Goal: Task Accomplishment & Management: Use online tool/utility

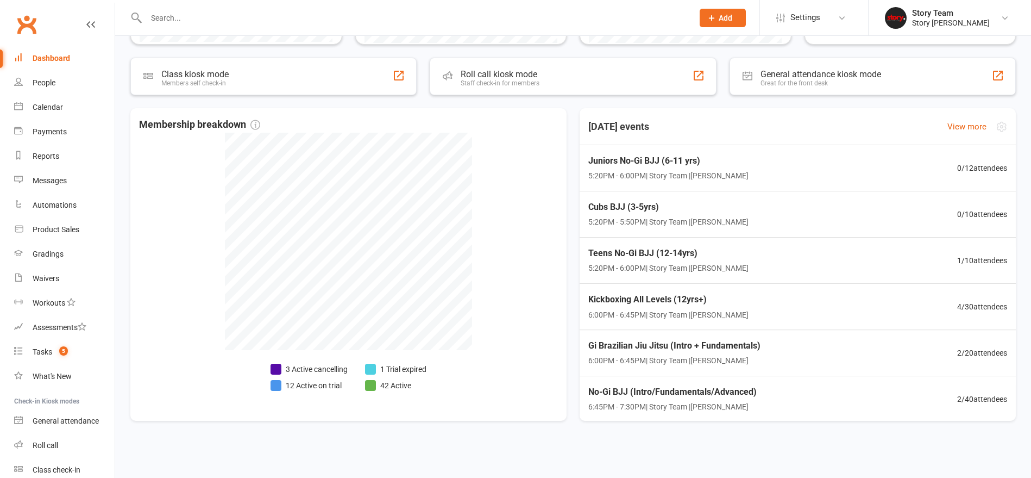
scroll to position [338, 0]
click at [812, 250] on div "Teens No-Gi BJJ (12-14yrs) 5:20PM - 6:00PM | Story Team | Preston Mats 1 / 10 a…" at bounding box center [798, 260] width 454 height 47
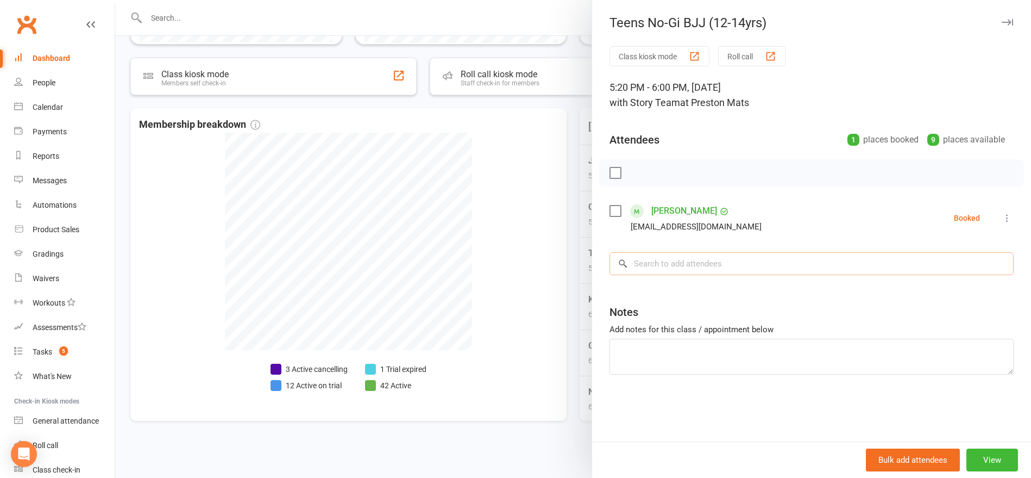
click at [652, 263] on input "search" at bounding box center [812, 263] width 404 height 23
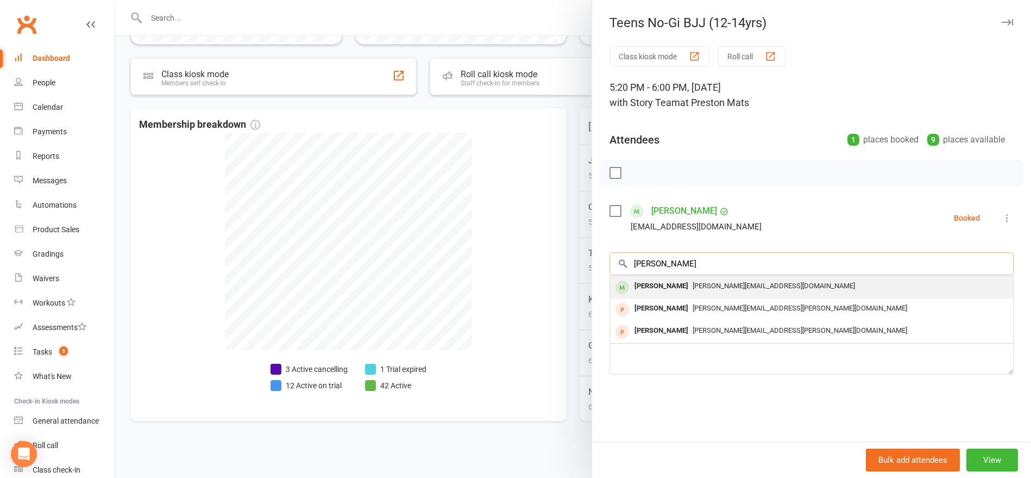
type input "damian"
click at [668, 284] on div "Damian Nakic" at bounding box center [661, 286] width 62 height 16
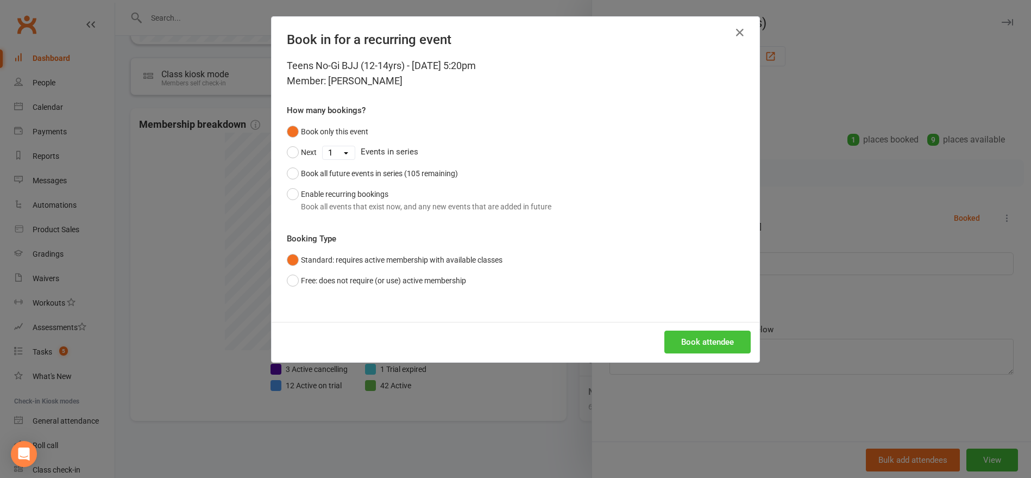
click at [684, 341] on button "Book attendee" at bounding box center [707, 341] width 86 height 23
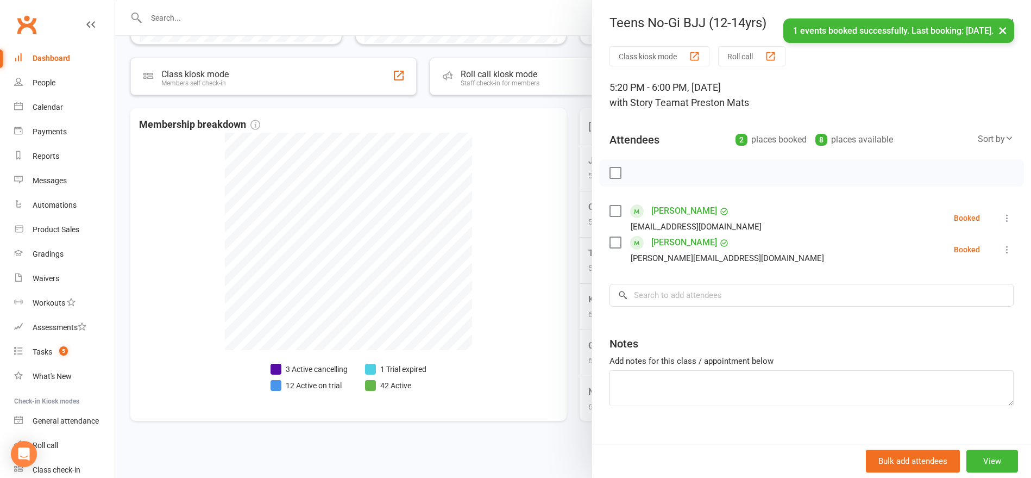
click at [617, 175] on label at bounding box center [615, 172] width 11 height 11
click at [644, 173] on icon "button" at bounding box center [639, 172] width 9 height 9
click at [673, 241] on link "Damian Nakic" at bounding box center [684, 242] width 66 height 17
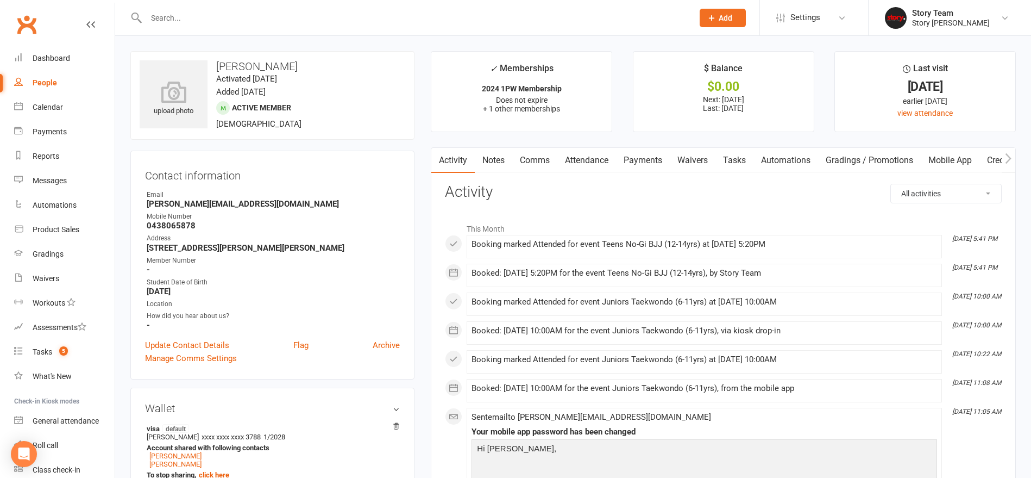
click at [633, 159] on link "Payments" at bounding box center [643, 160] width 54 height 25
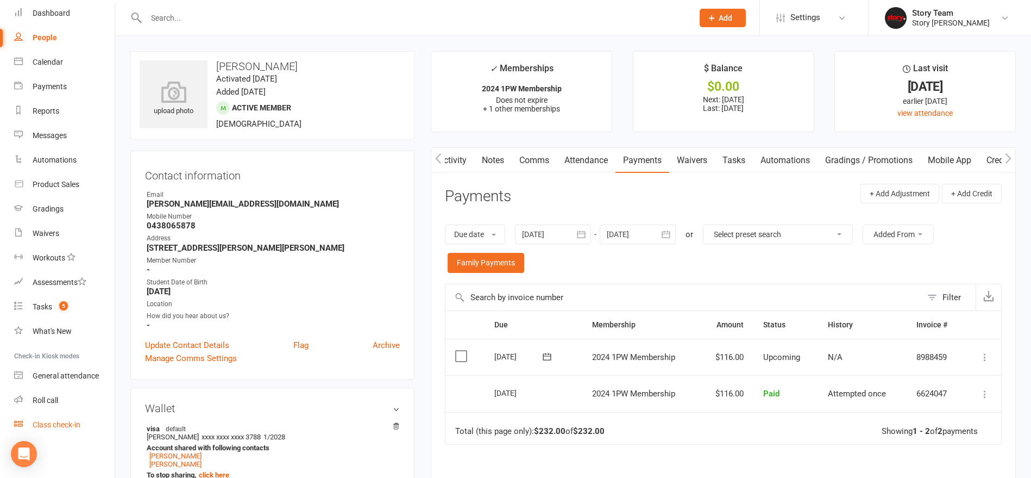
scroll to position [45, 0]
click at [62, 426] on div "Class check-in" at bounding box center [57, 424] width 48 height 9
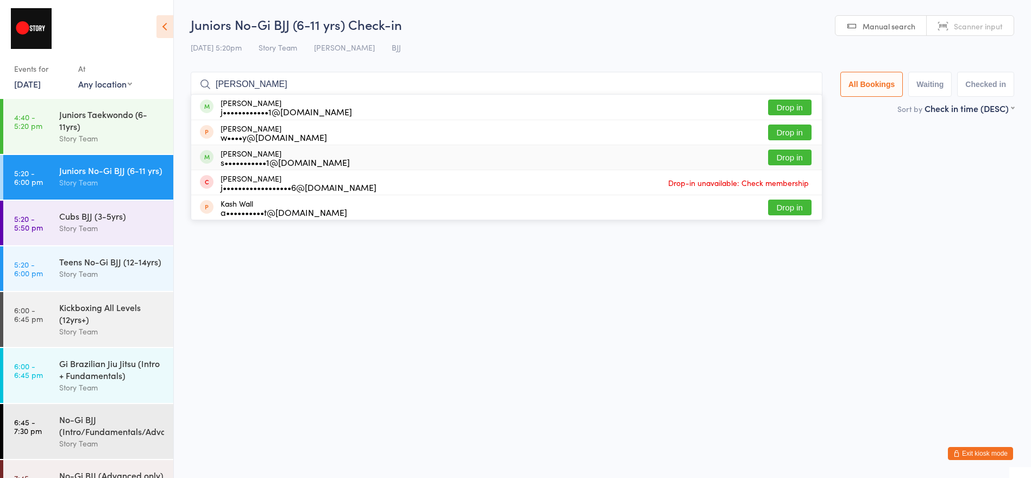
type input "wade"
click at [780, 156] on button "Drop in" at bounding box center [789, 157] width 43 height 16
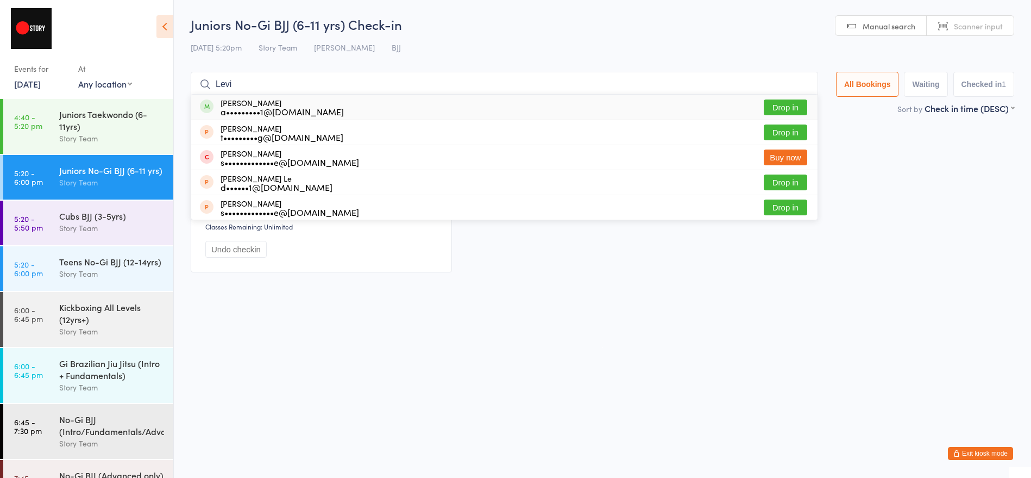
type input "Levi"
drag, startPoint x: 236, startPoint y: 87, endPoint x: 777, endPoint y: 110, distance: 541.6
click at [777, 110] on button "Drop in" at bounding box center [785, 107] width 43 height 16
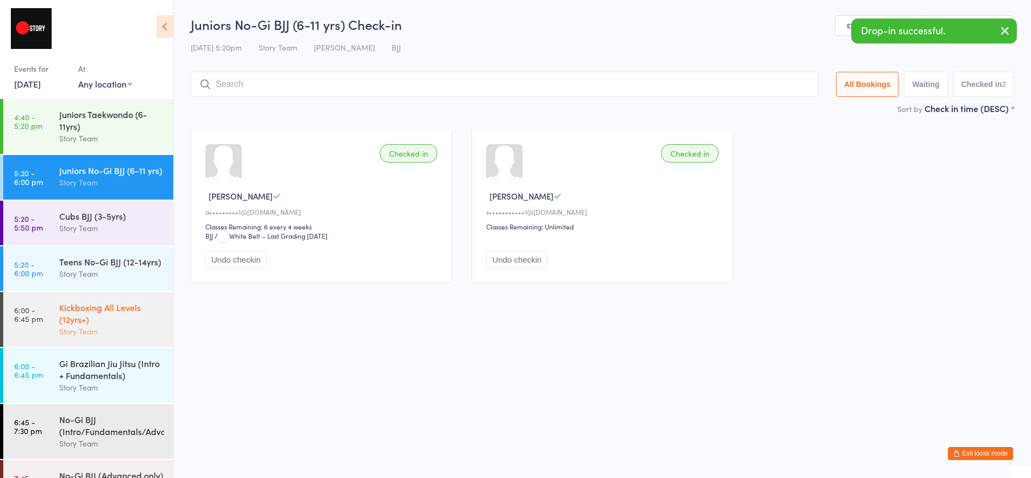
click at [110, 324] on div "Kickboxing All Levels (12yrs+)" at bounding box center [111, 313] width 105 height 24
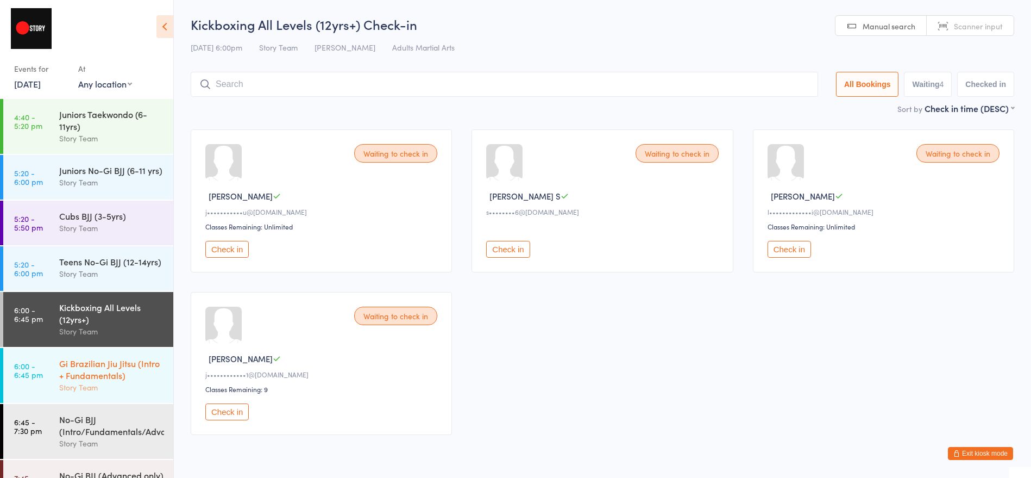
click at [119, 385] on div "Story Team" at bounding box center [111, 387] width 105 height 12
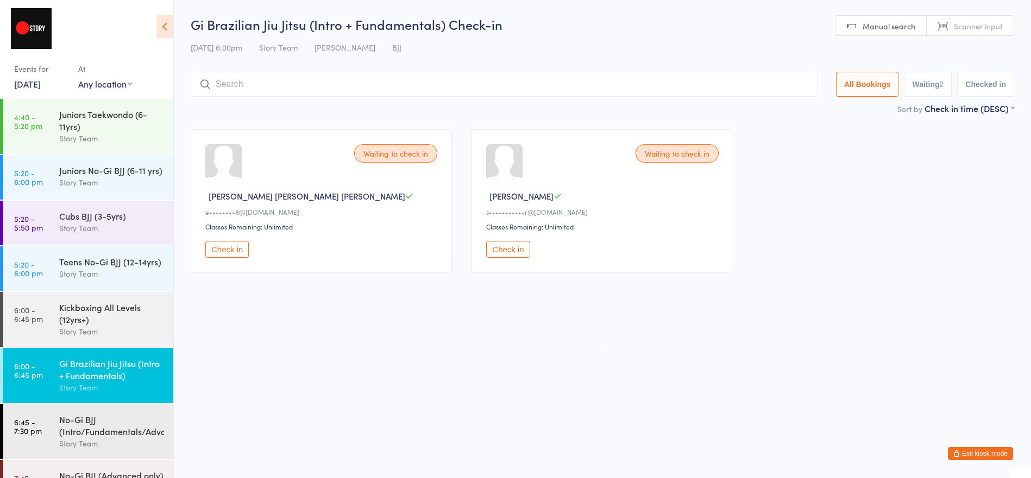
click at [981, 453] on button "Exit kiosk mode" at bounding box center [980, 453] width 65 height 13
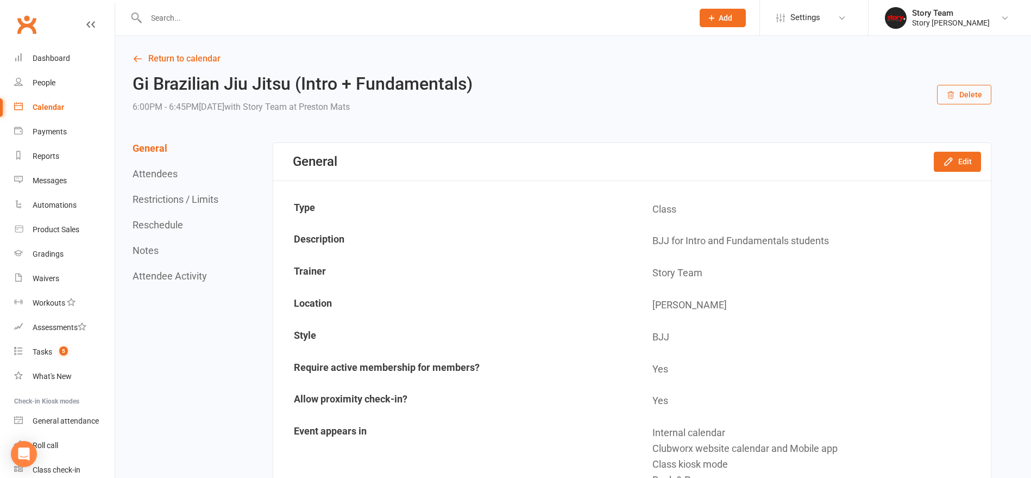
click at [225, 23] on input "text" at bounding box center [414, 17] width 543 height 15
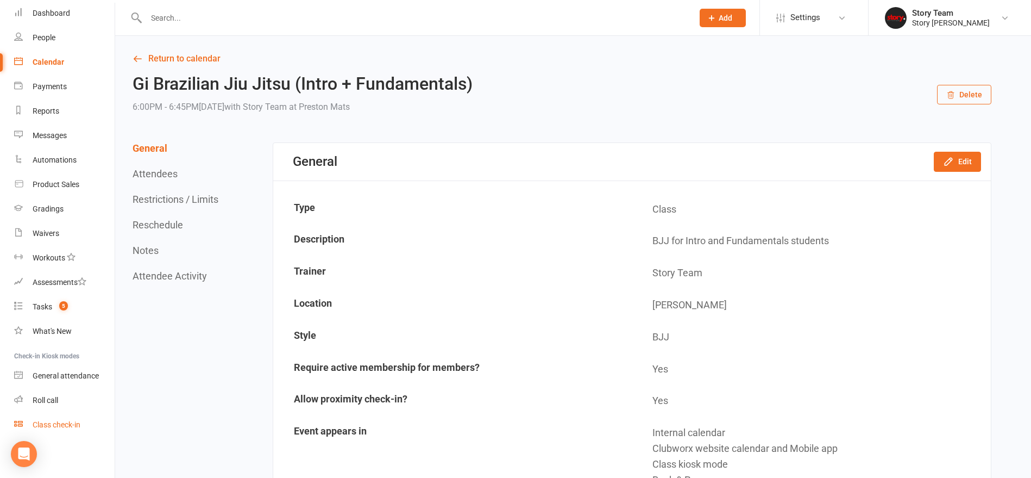
scroll to position [45, 0]
click at [69, 422] on div "Class check-in" at bounding box center [57, 424] width 48 height 9
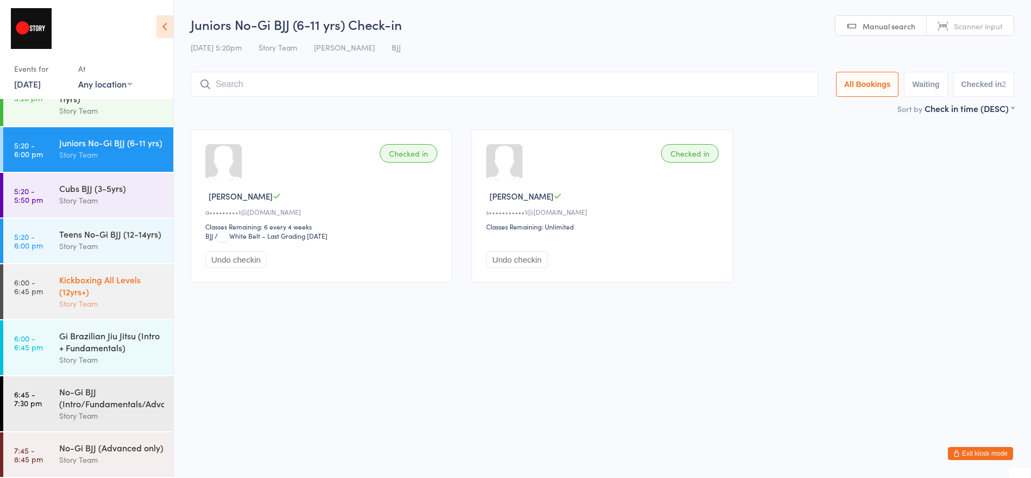
scroll to position [28, 0]
click at [133, 292] on div "Kickboxing All Levels (12yrs+)" at bounding box center [111, 285] width 105 height 24
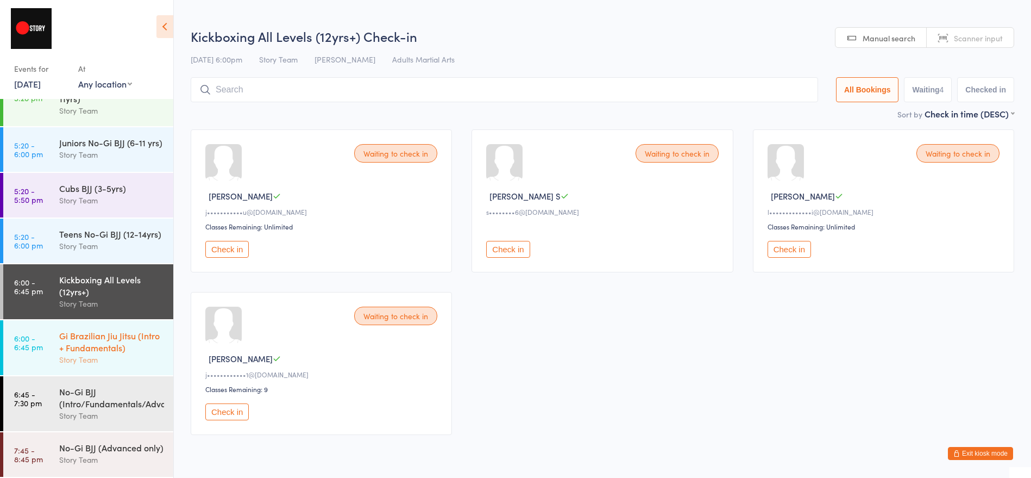
click at [116, 356] on div "Story Team" at bounding box center [111, 359] width 105 height 12
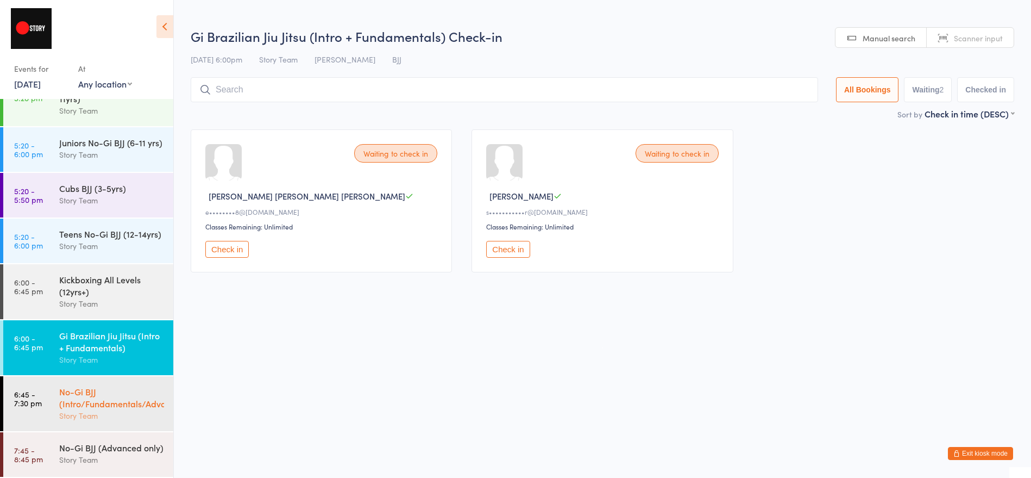
click at [109, 417] on div "Story Team" at bounding box center [111, 415] width 105 height 12
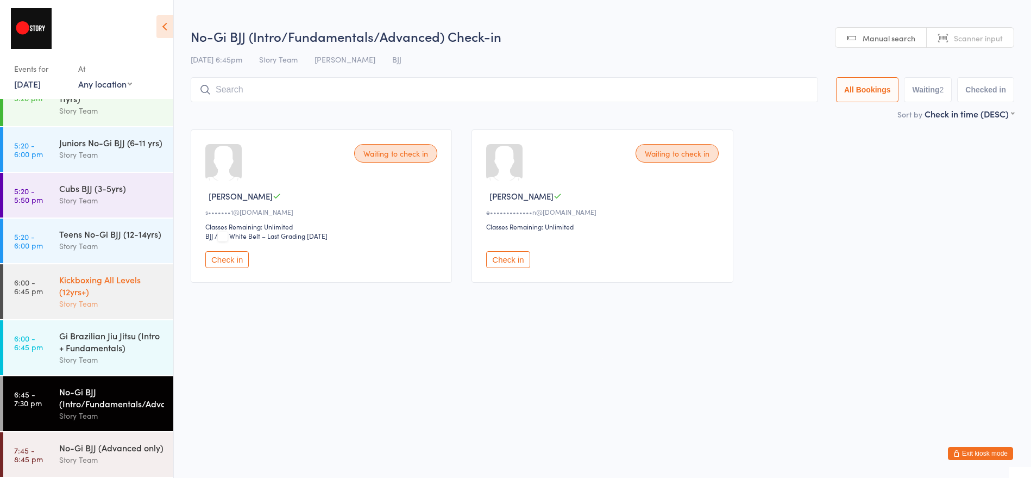
click at [107, 294] on div "Kickboxing All Levels (12yrs+)" at bounding box center [111, 285] width 105 height 24
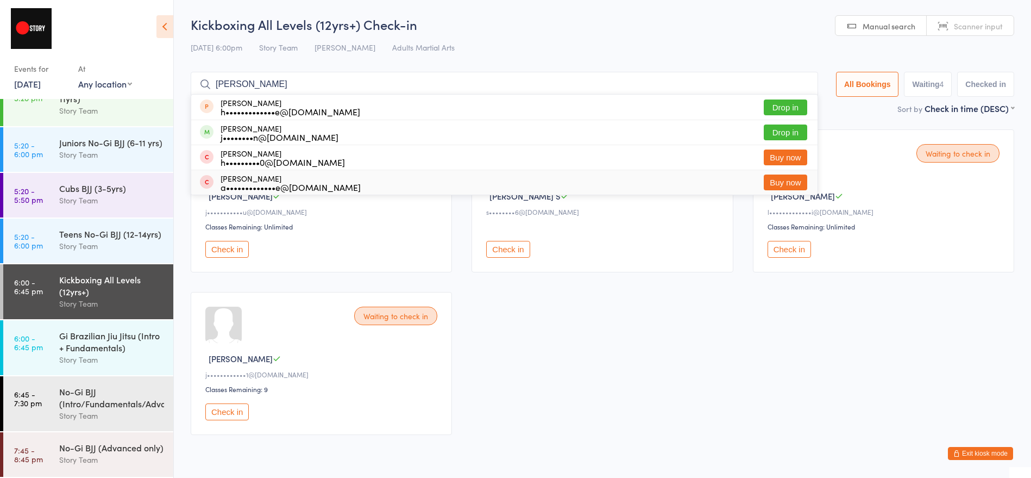
type input "herr"
click at [582, 346] on div "Waiting to check in John K j•••••••••••u@gmail.com Classes Remaining: Unlimited…" at bounding box center [602, 282] width 843 height 325
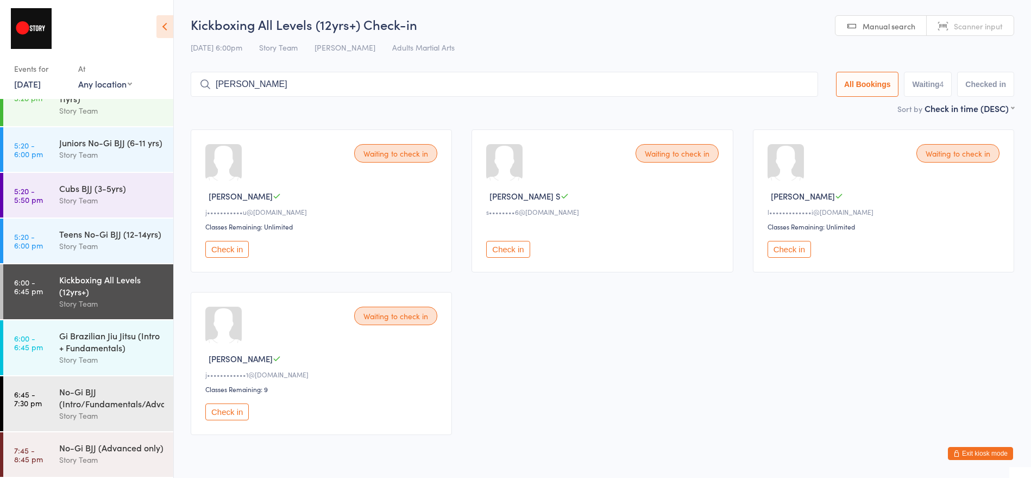
click at [223, 411] on button "Check in" at bounding box center [226, 411] width 43 height 17
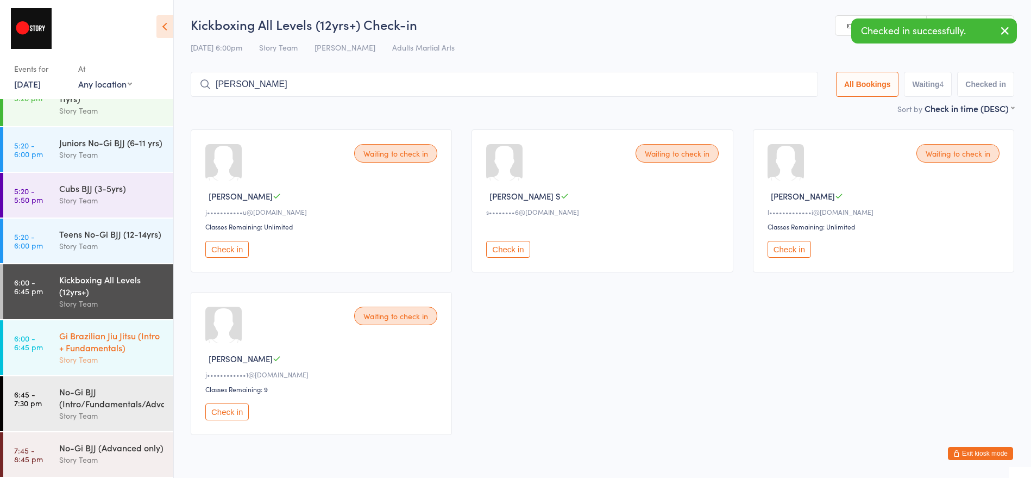
click at [95, 347] on div "Gi Brazilian Jiu Jitsu (Intro + Fundamentals)" at bounding box center [111, 341] width 105 height 24
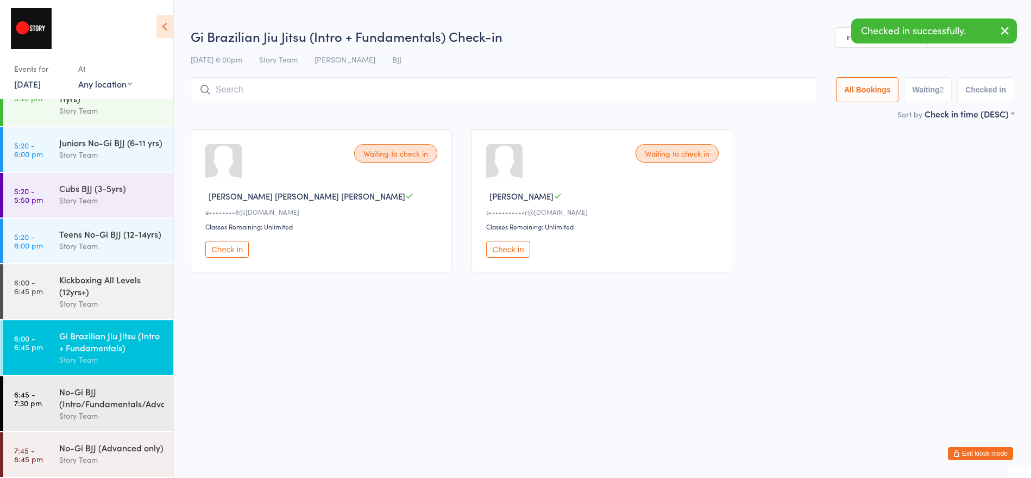
click at [514, 253] on button "Check in" at bounding box center [507, 249] width 43 height 17
click at [236, 252] on button "Check in" at bounding box center [226, 249] width 43 height 17
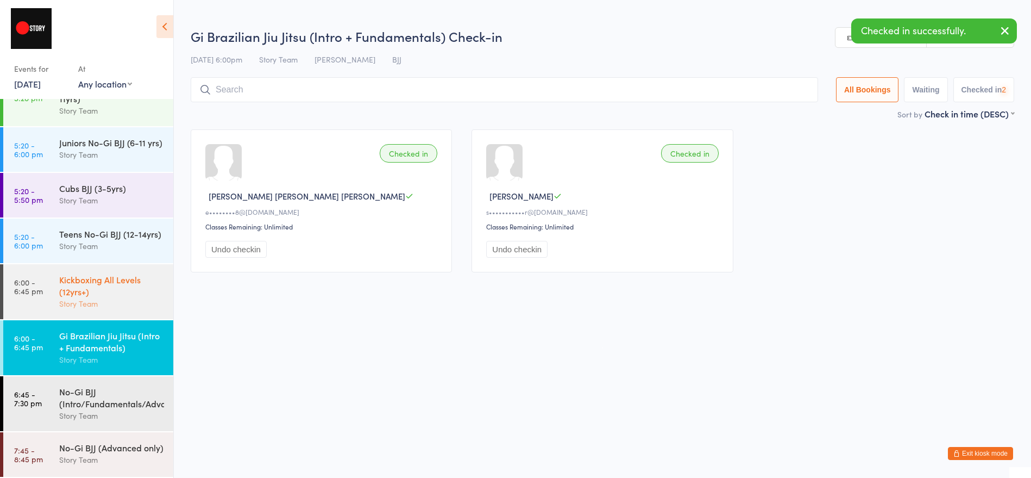
click at [123, 298] on div "Story Team" at bounding box center [111, 303] width 105 height 12
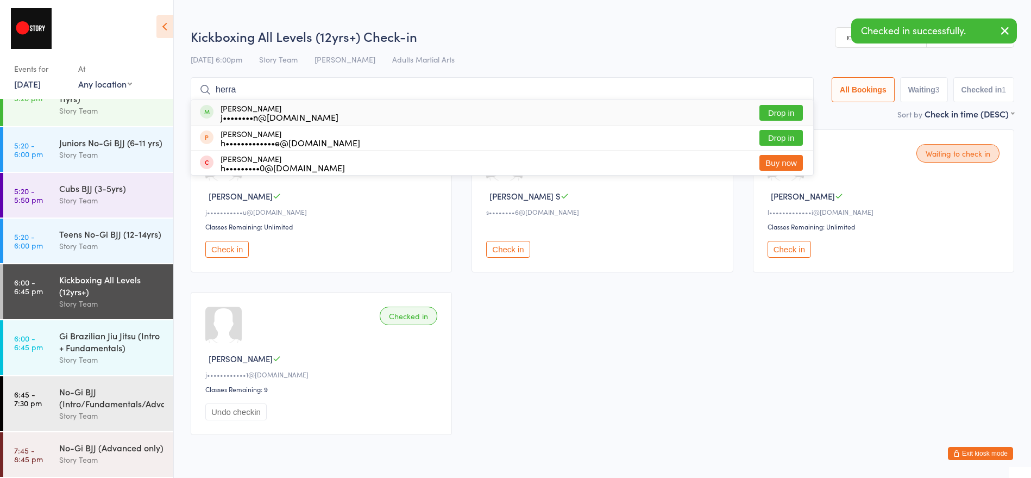
type input "herra"
click at [782, 115] on button "Drop in" at bounding box center [780, 113] width 43 height 16
